Goal: Task Accomplishment & Management: Manage account settings

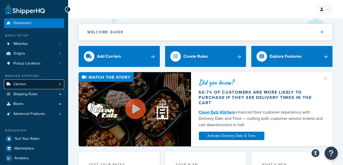
click at [48, 85] on link "Carriers 8" at bounding box center [34, 84] width 60 height 10
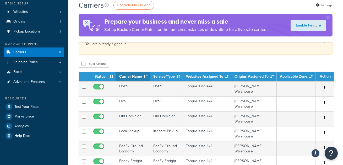
scroll to position [33, 0]
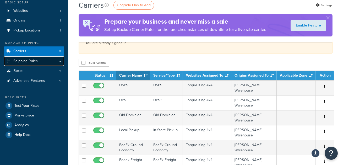
click at [44, 61] on link "Shipping Rules" at bounding box center [34, 61] width 60 height 10
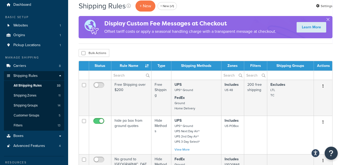
scroll to position [19, 0]
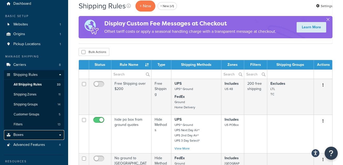
click at [32, 133] on link "Boxes" at bounding box center [34, 135] width 60 height 10
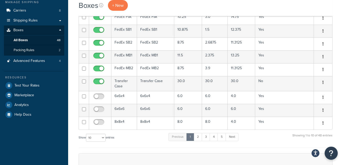
scroll to position [71, 0]
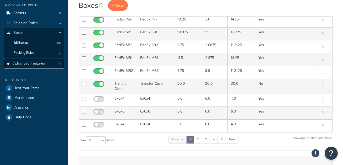
click at [46, 62] on link "Advanced Features 4" at bounding box center [34, 64] width 60 height 10
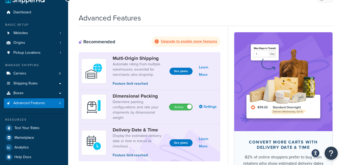
scroll to position [11, 0]
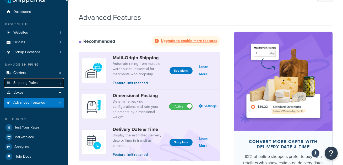
click at [40, 83] on link "Shipping Rules" at bounding box center [34, 83] width 60 height 10
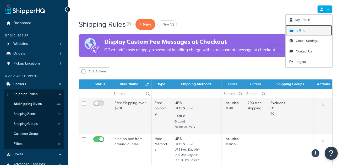
click at [295, 32] on link "Billing" at bounding box center [309, 30] width 47 height 10
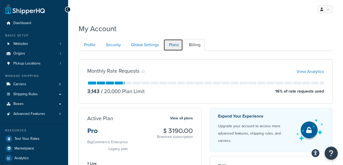
click at [171, 46] on link "Plans" at bounding box center [172, 45] width 19 height 12
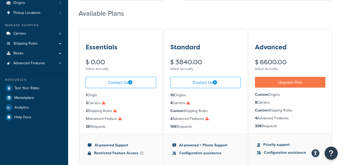
click at [31, 31] on link "Carriers 8" at bounding box center [34, 34] width 60 height 10
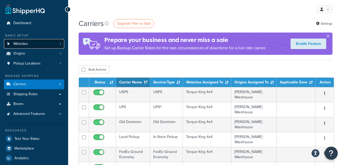
click at [54, 43] on link "Websites 1" at bounding box center [34, 44] width 60 height 10
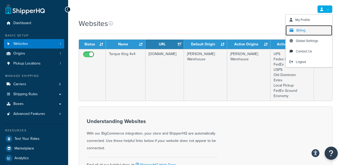
click at [298, 28] on span "Billing" at bounding box center [300, 30] width 9 height 5
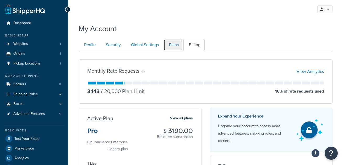
click at [175, 47] on link "Plans" at bounding box center [172, 45] width 19 height 12
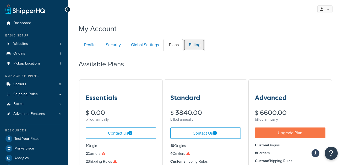
click at [194, 46] on link "Billing" at bounding box center [193, 45] width 21 height 12
click at [0, 0] on div "Monthly Rate Requests View Analytics 3,143 / 20,000 Plan Limit 16 % of rate req…" at bounding box center [0, 0] width 0 height 0
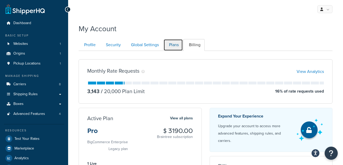
click at [177, 43] on link "Plans" at bounding box center [172, 45] width 19 height 12
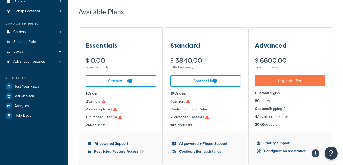
scroll to position [61, 0]
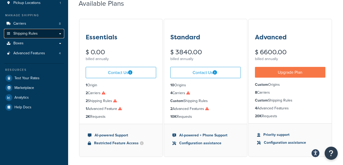
click at [46, 35] on link "Shipping Rules" at bounding box center [34, 34] width 60 height 10
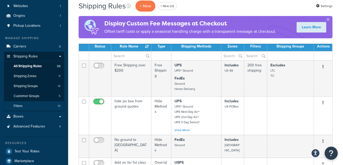
scroll to position [38, 0]
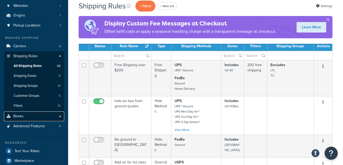
click at [30, 117] on link "Boxes" at bounding box center [34, 116] width 60 height 10
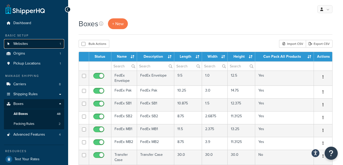
click at [32, 44] on link "Websites 1" at bounding box center [34, 44] width 60 height 10
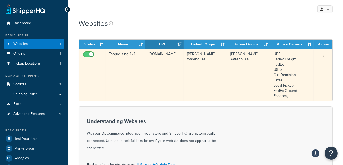
click at [132, 64] on td "Torque King 4x4" at bounding box center [126, 75] width 40 height 52
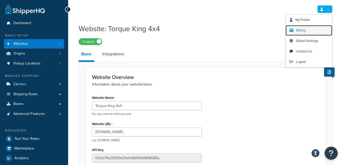
drag, startPoint x: 300, startPoint y: 30, endPoint x: 295, endPoint y: 29, distance: 5.0
click at [300, 30] on span "Billing" at bounding box center [300, 30] width 9 height 5
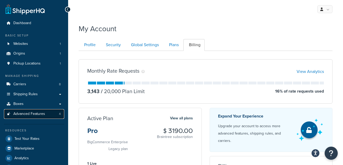
click at [48, 114] on link "Advanced Features 4" at bounding box center [34, 114] width 60 height 10
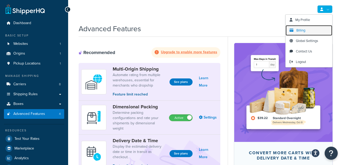
click at [305, 28] on link "Billing" at bounding box center [309, 30] width 47 height 10
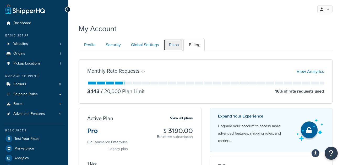
drag, startPoint x: 171, startPoint y: 47, endPoint x: 168, endPoint y: 46, distance: 2.9
click at [171, 47] on link "Plans" at bounding box center [172, 45] width 19 height 12
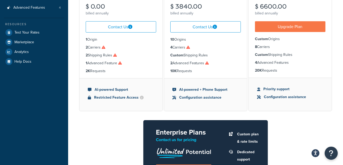
scroll to position [107, 0]
